Goal: Task Accomplishment & Management: Use online tool/utility

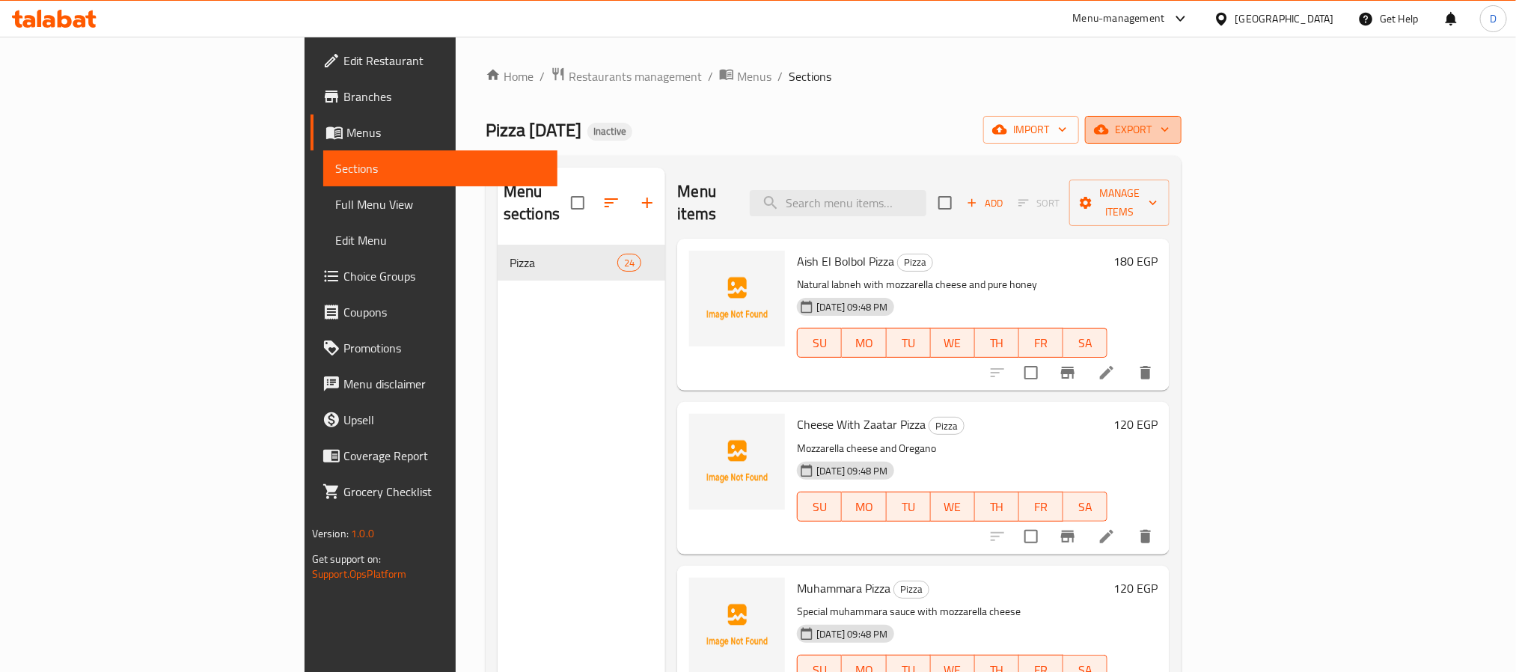
click at [1109, 124] on icon "button" at bounding box center [1101, 129] width 15 height 15
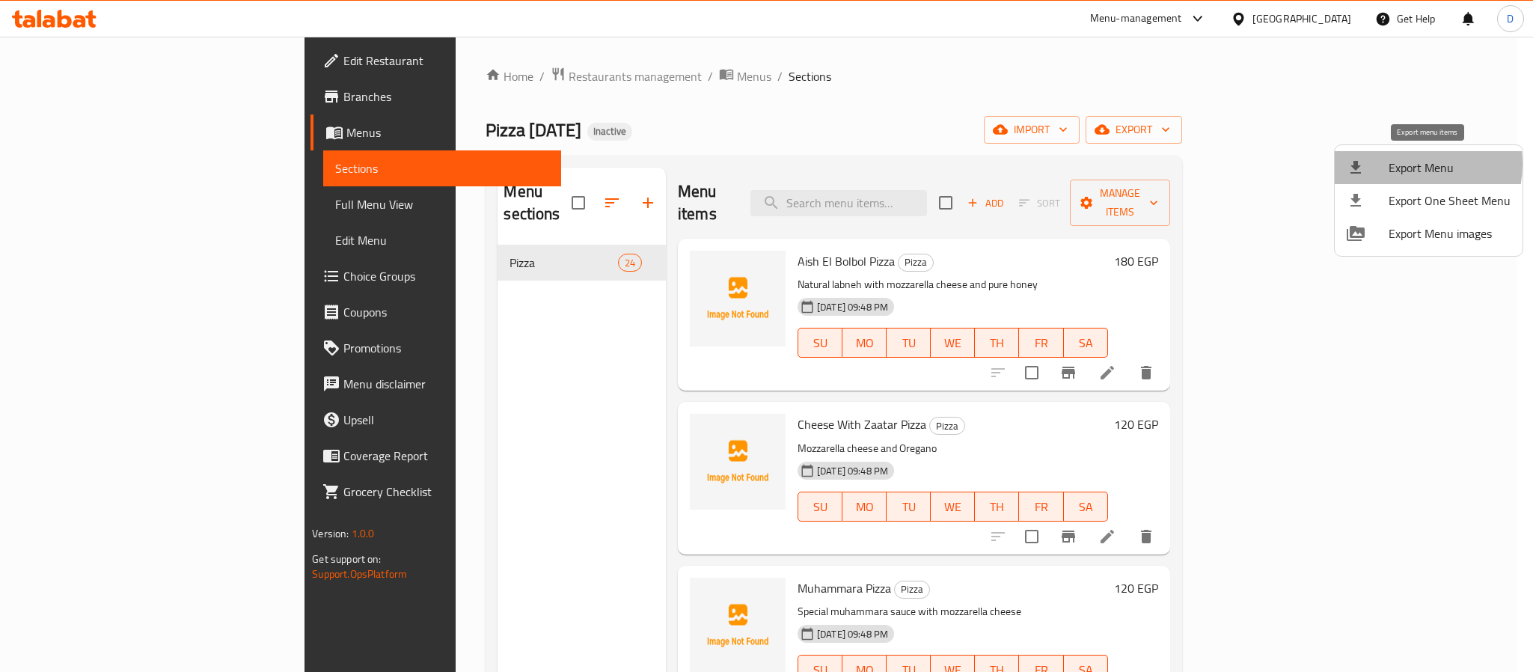
click at [1405, 164] on span "Export Menu" at bounding box center [1449, 168] width 122 height 18
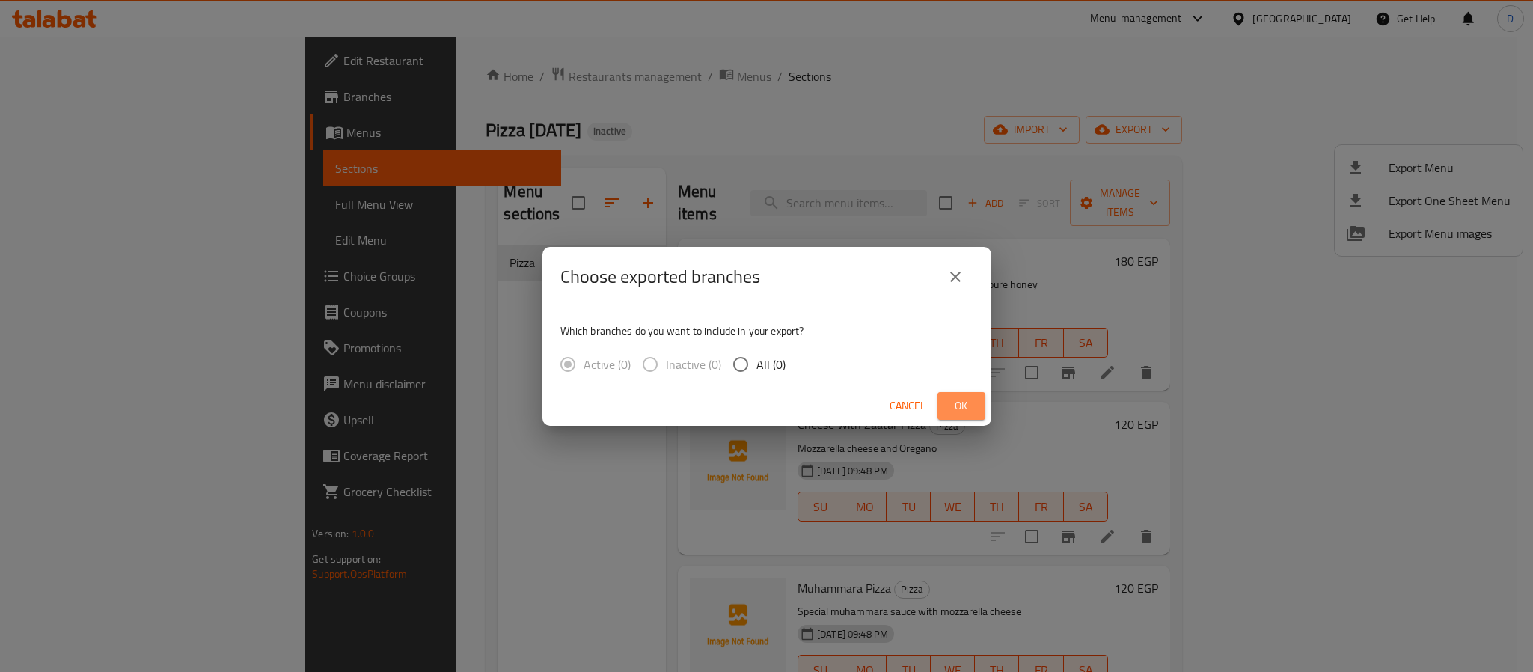
click at [977, 397] on button "Ok" at bounding box center [961, 406] width 48 height 28
click at [950, 400] on span "Ok" at bounding box center [961, 405] width 24 height 19
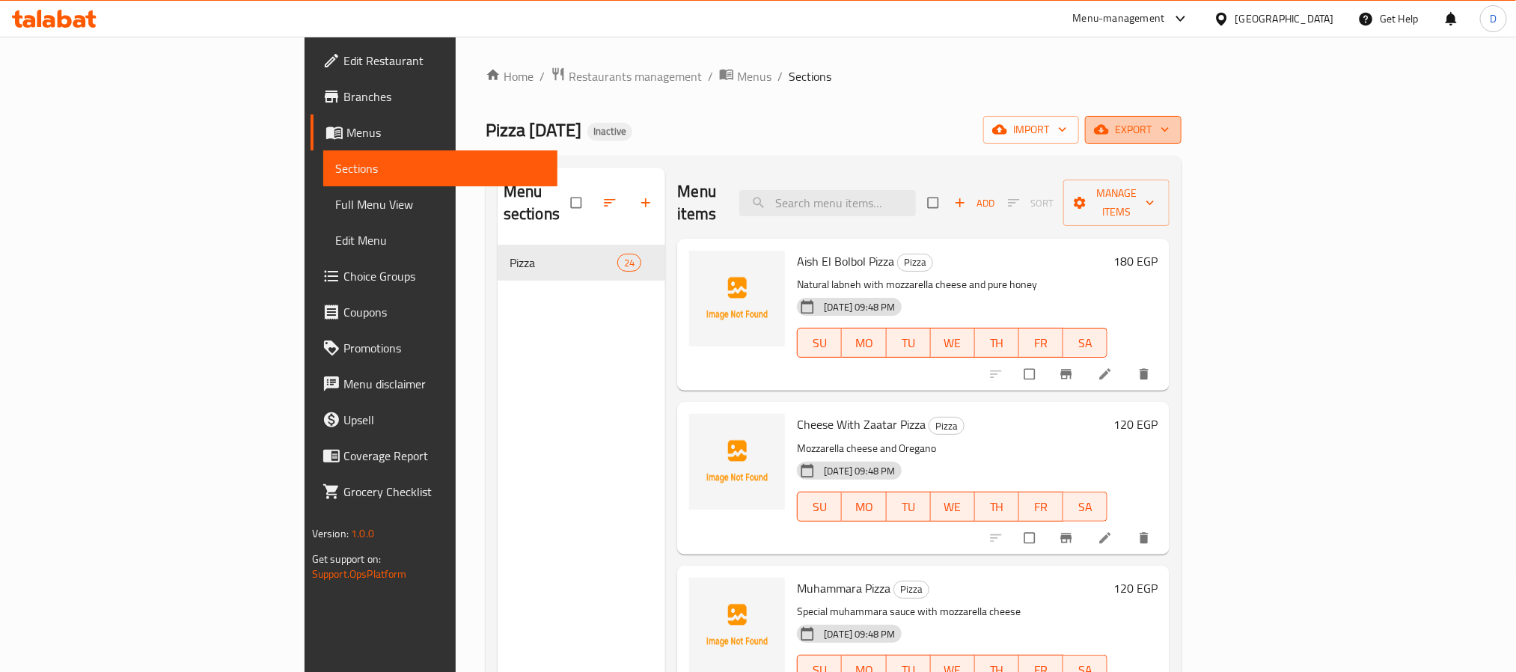
click at [1169, 135] on span "export" at bounding box center [1133, 129] width 73 height 19
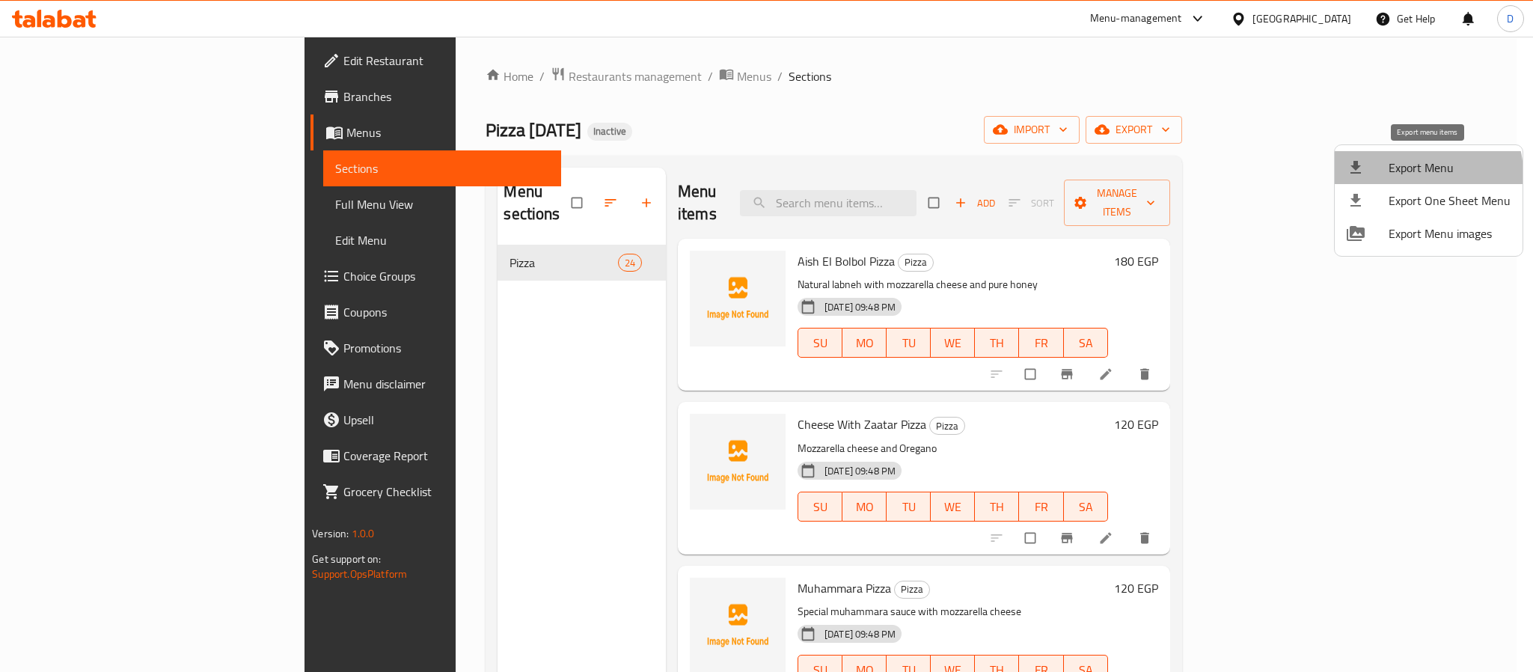
click at [1378, 182] on li "Export Menu" at bounding box center [1429, 167] width 188 height 33
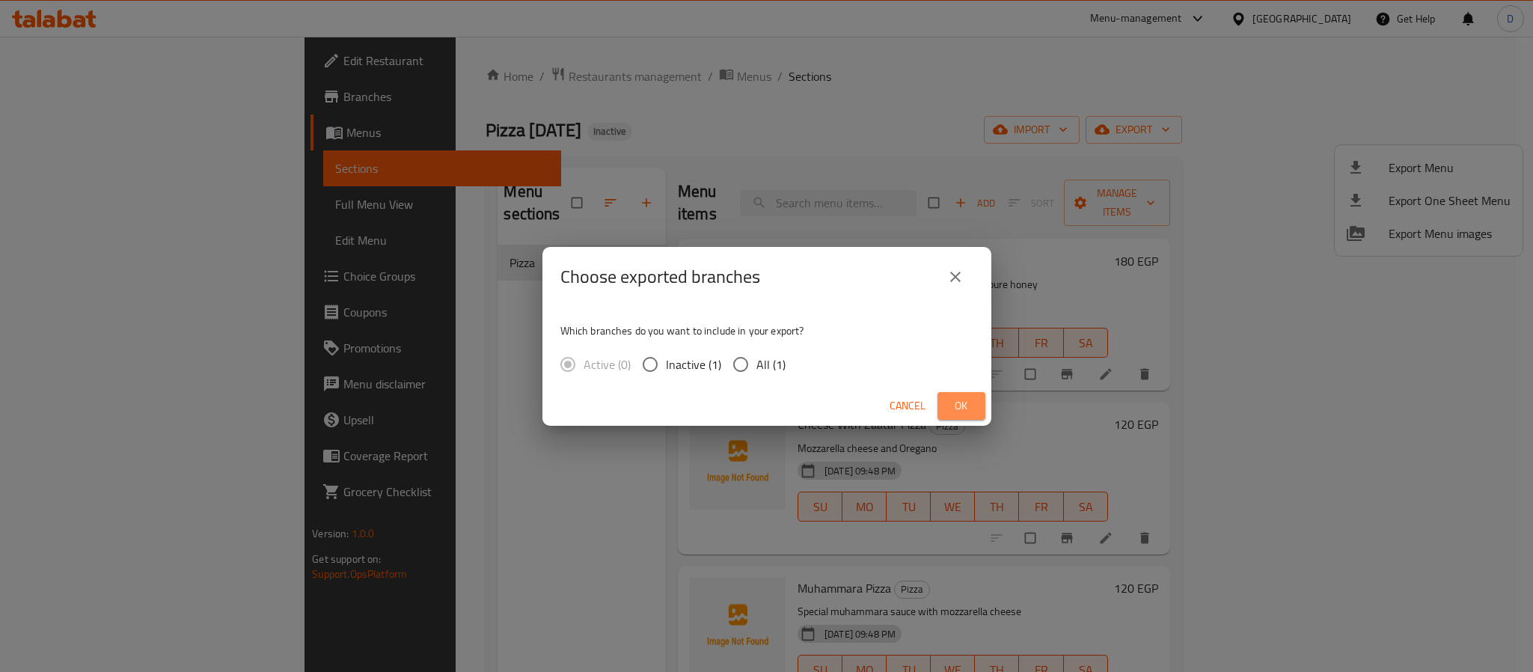
click at [956, 399] on span "Ok" at bounding box center [961, 405] width 24 height 19
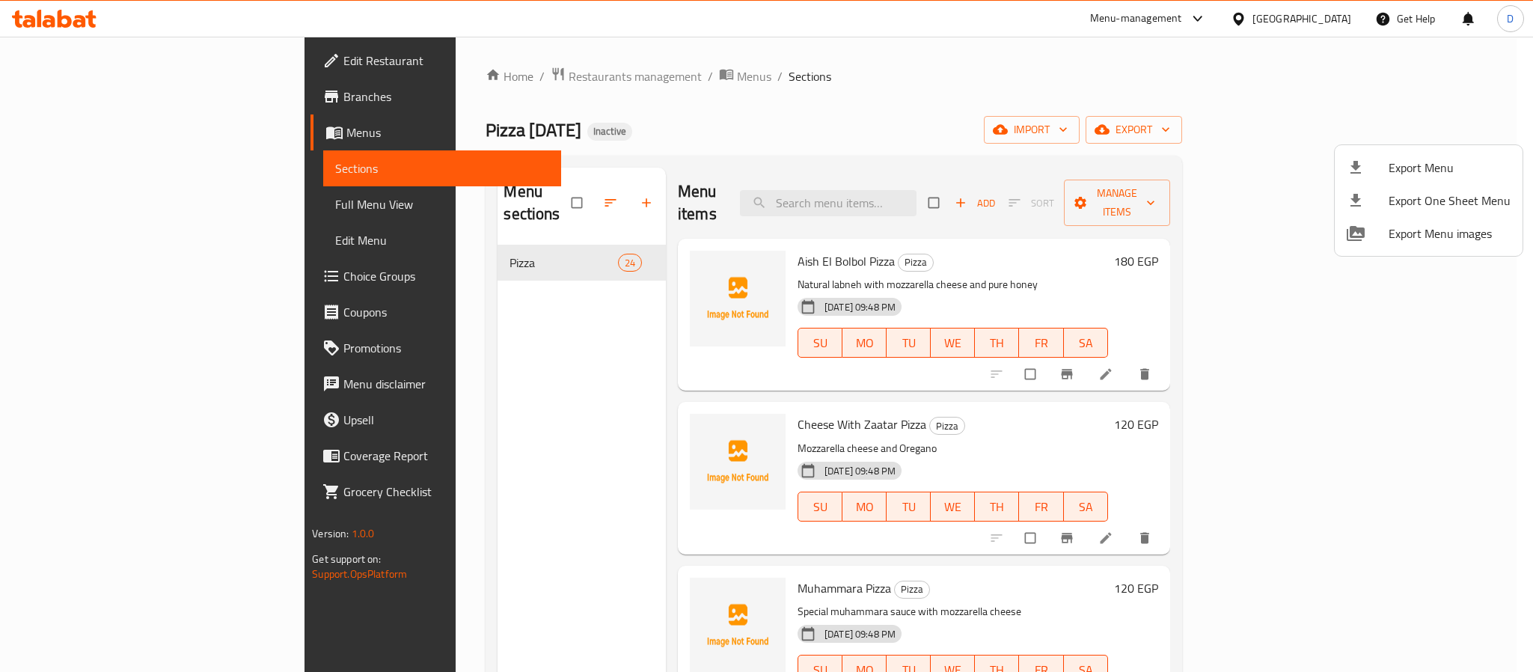
click at [1183, 18] on div at bounding box center [766, 336] width 1533 height 672
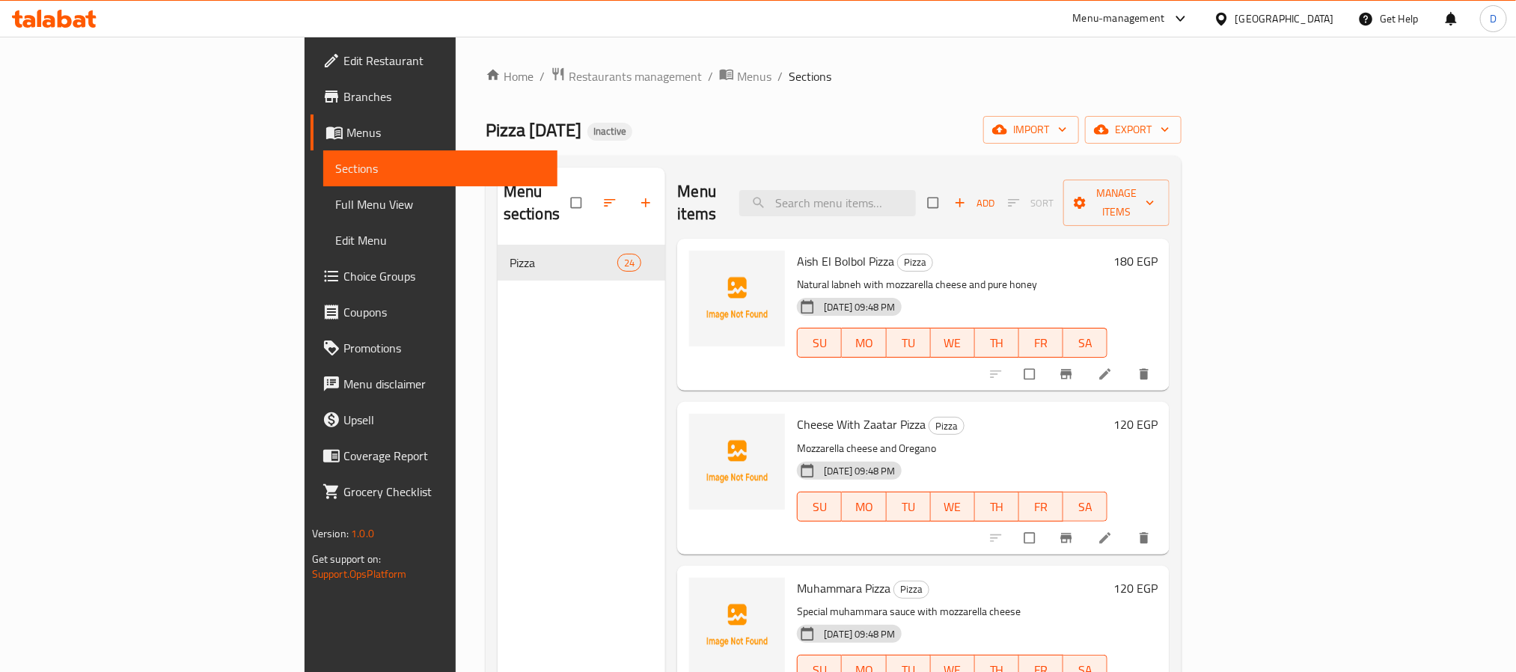
click at [1165, 16] on div "Menu-management" at bounding box center [1119, 19] width 92 height 18
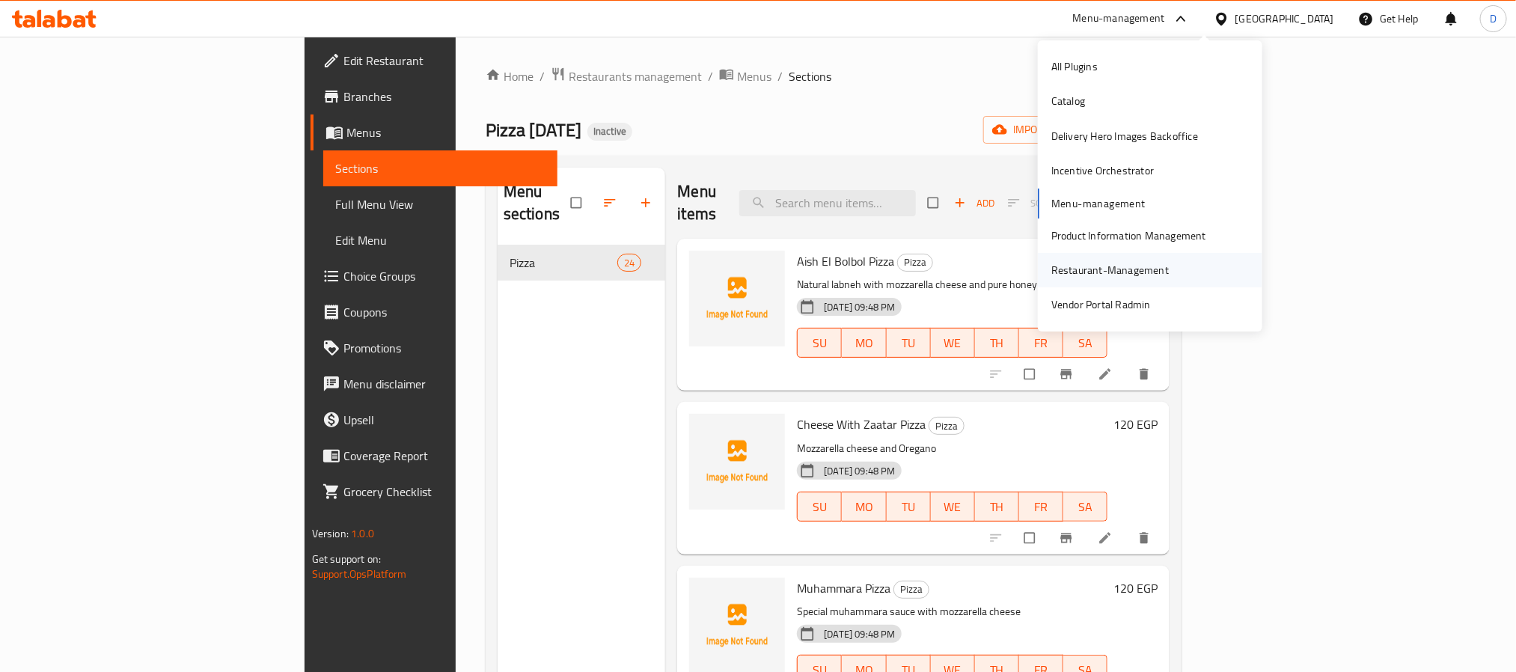
click at [1080, 277] on div "Restaurant-Management" at bounding box center [1109, 270] width 117 height 16
